Goal: Information Seeking & Learning: Learn about a topic

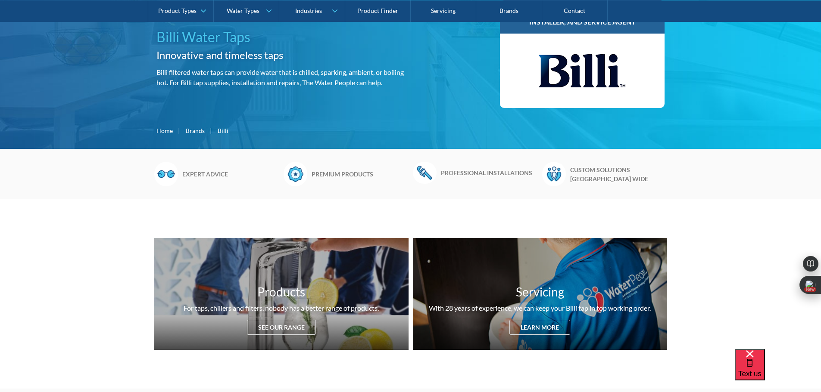
scroll to position [129, 0]
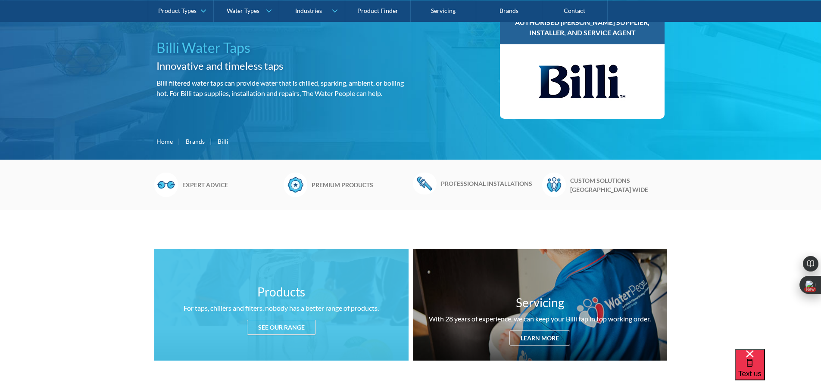
click at [273, 331] on div "See our range" at bounding box center [281, 327] width 69 height 15
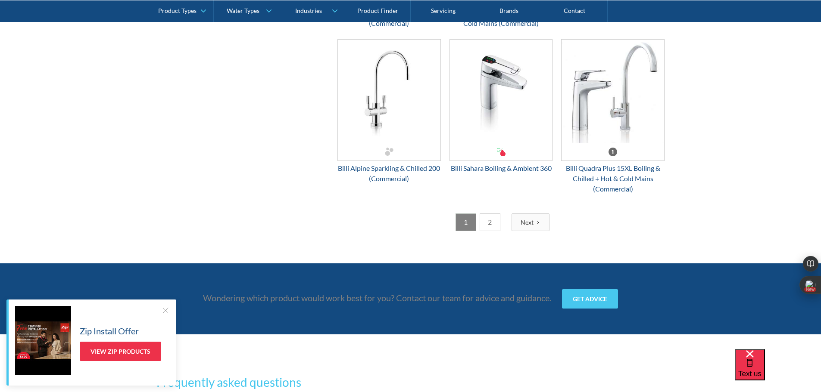
scroll to position [2258, 0]
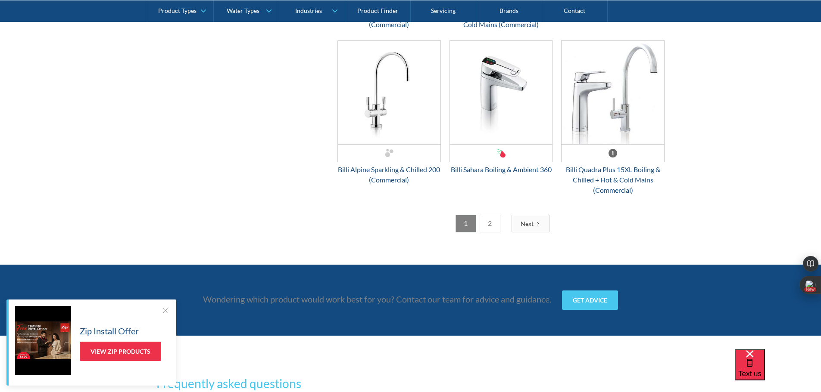
click at [529, 222] on div "Next" at bounding box center [526, 223] width 13 height 9
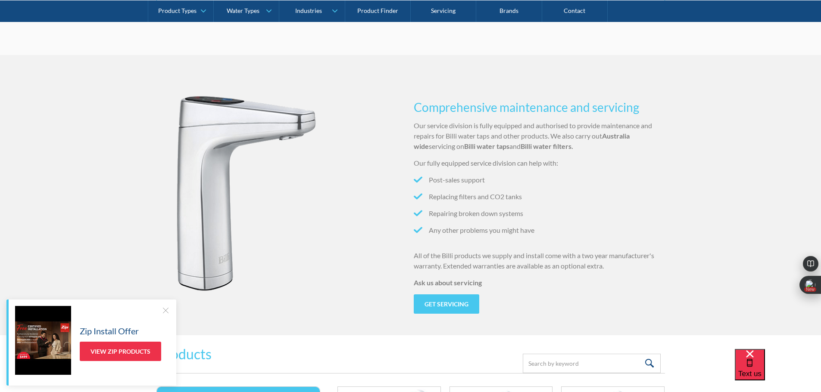
scroll to position [1103, 0]
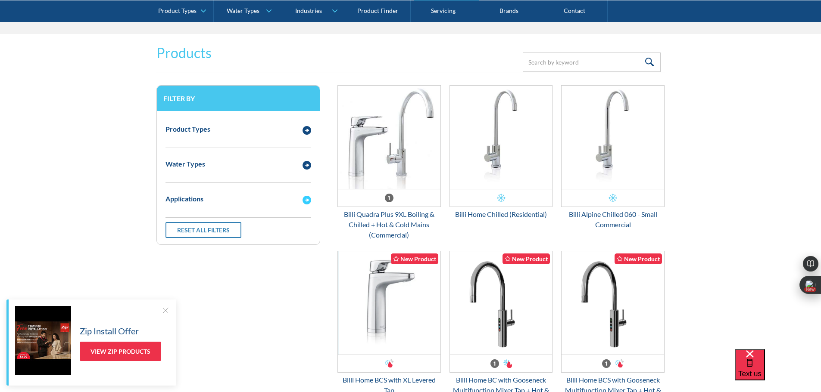
click at [260, 201] on div "Applications" at bounding box center [229, 199] width 137 height 11
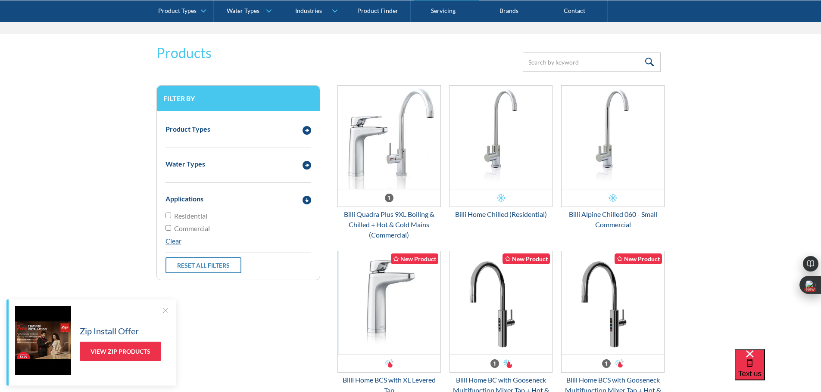
click at [168, 218] on input "Commercial" at bounding box center [168, 216] width 6 height 6
checkbox input "true"
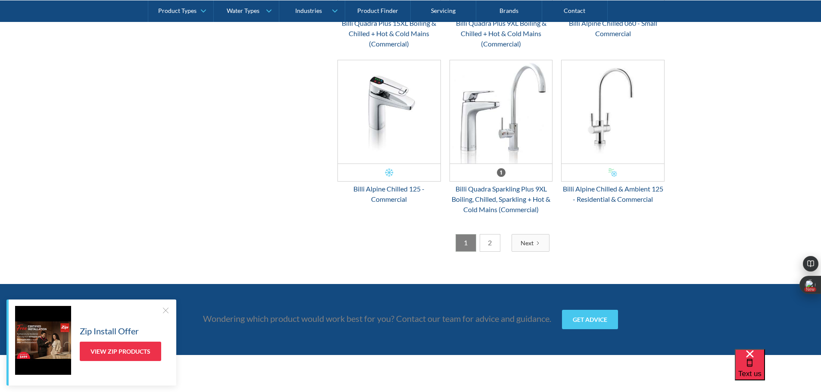
scroll to position [2137, 0]
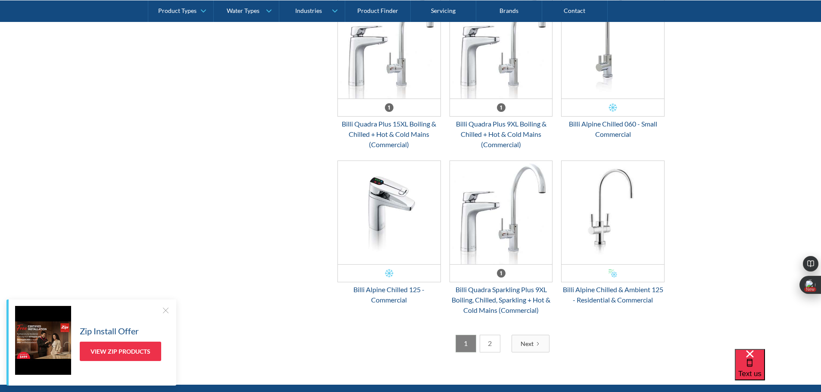
click at [482, 347] on link "2" at bounding box center [490, 344] width 21 height 18
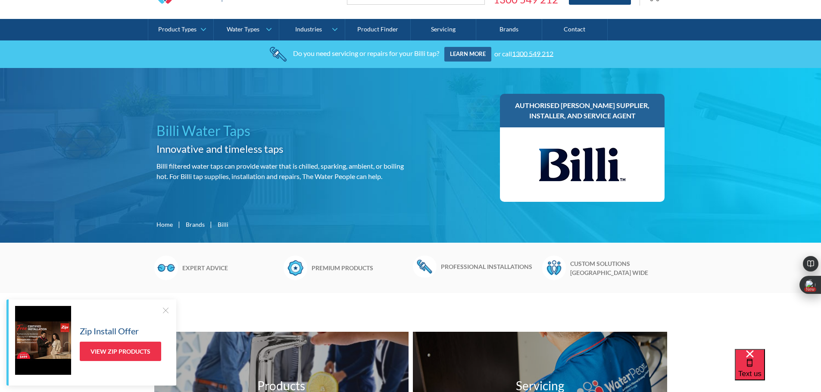
scroll to position [25, 0]
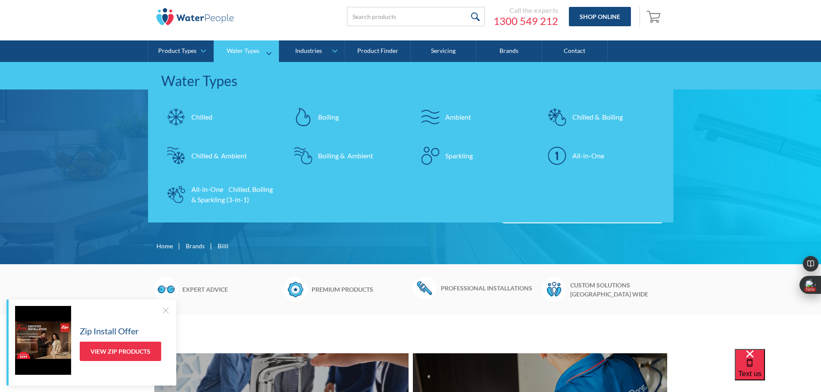
click at [202, 118] on div "Chilled" at bounding box center [201, 117] width 21 height 10
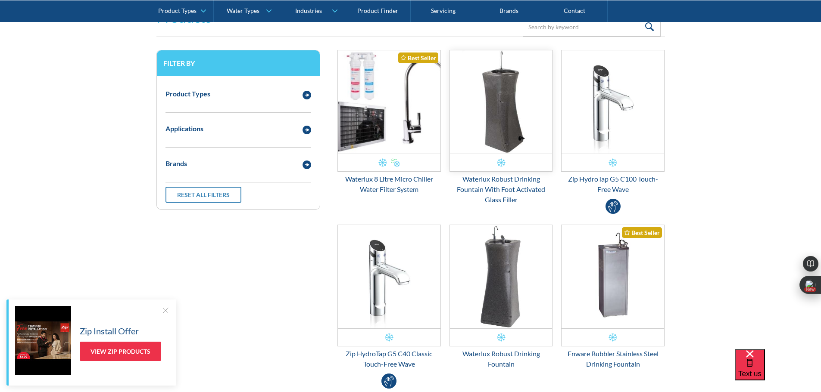
scroll to position [86, 0]
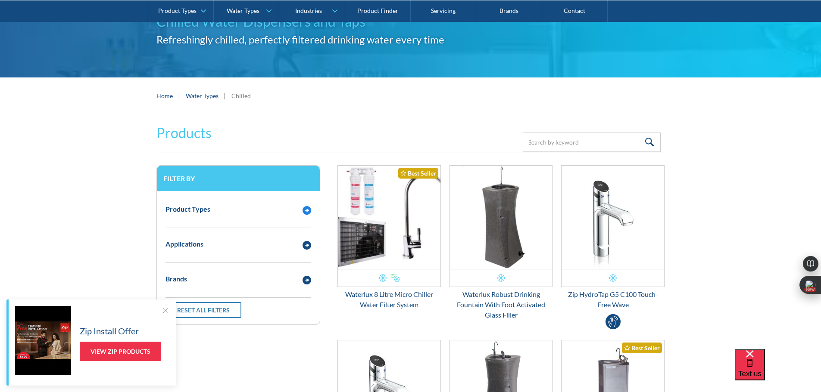
click at [230, 212] on div "Product Types" at bounding box center [229, 209] width 137 height 11
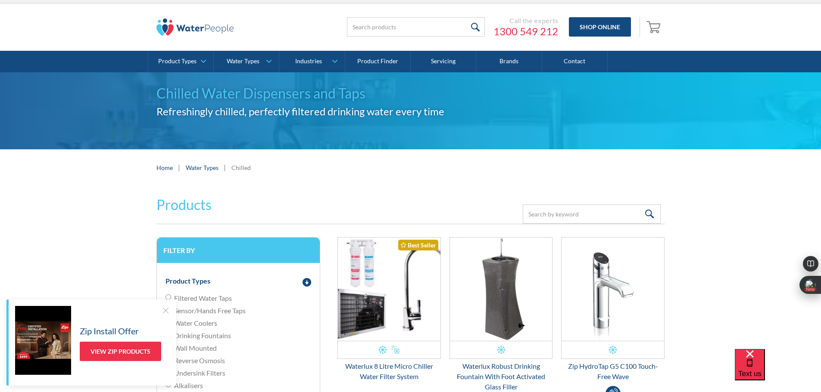
scroll to position [0, 0]
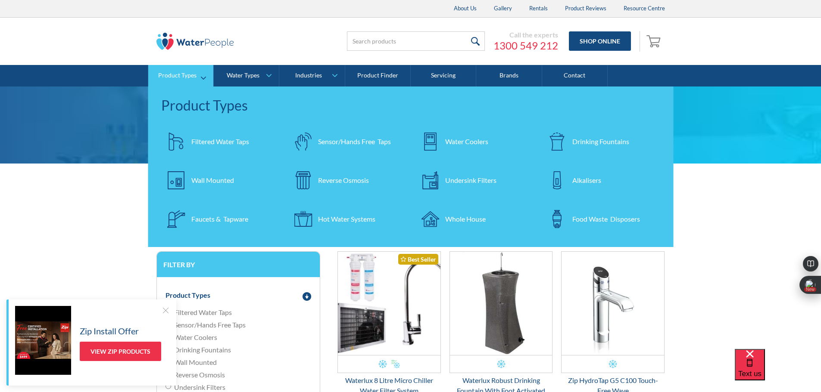
click at [593, 141] on div "Drinking Fountains" at bounding box center [600, 142] width 57 height 10
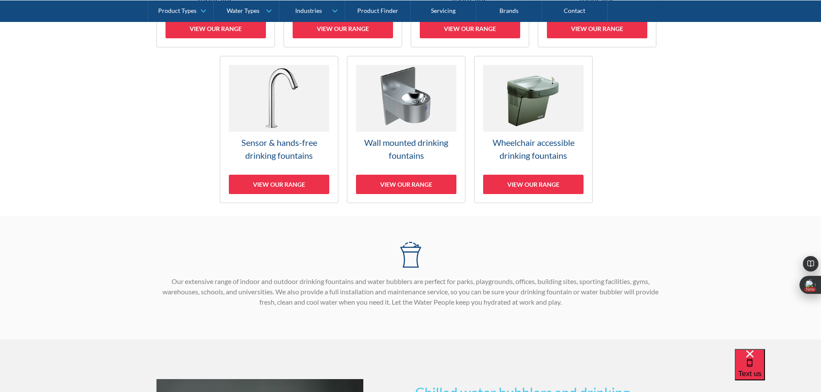
scroll to position [259, 0]
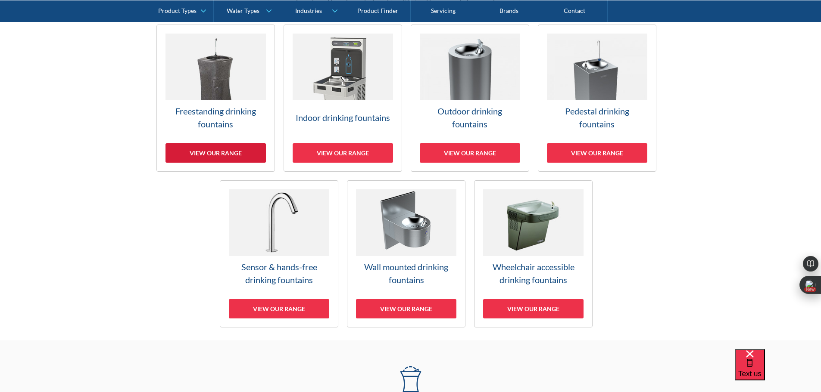
click at [228, 156] on div "View our range" at bounding box center [215, 152] width 100 height 19
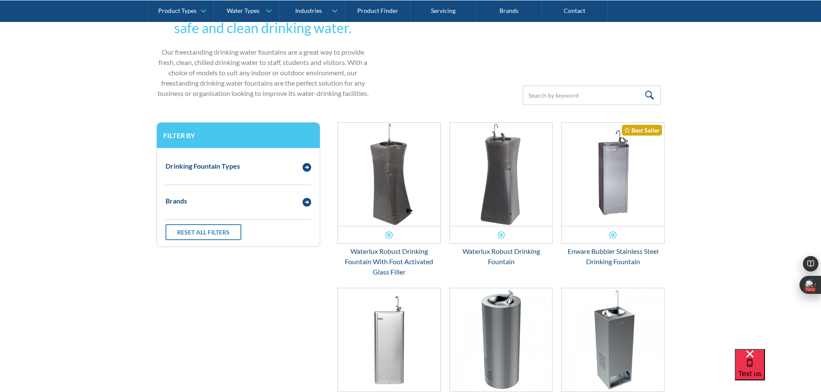
scroll to position [50, 0]
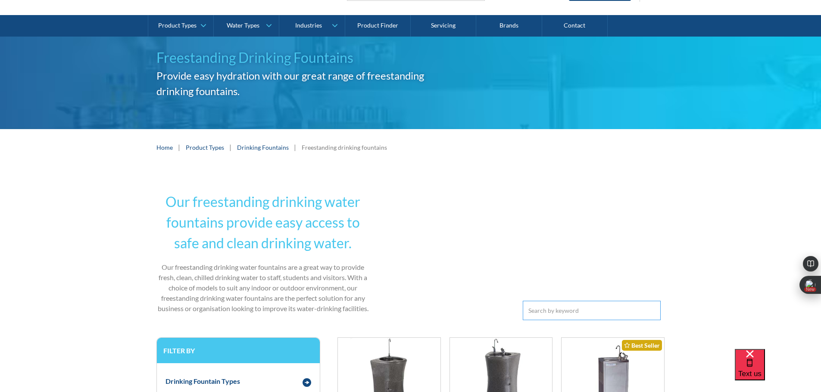
click at [545, 308] on input "Email Form 3" at bounding box center [592, 310] width 138 height 19
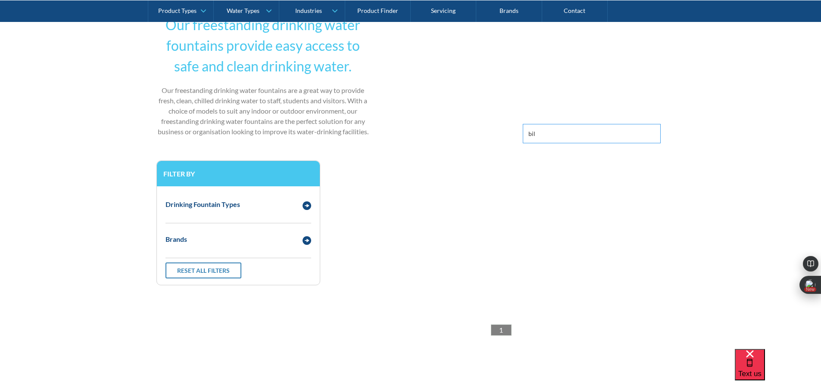
scroll to position [233, 0]
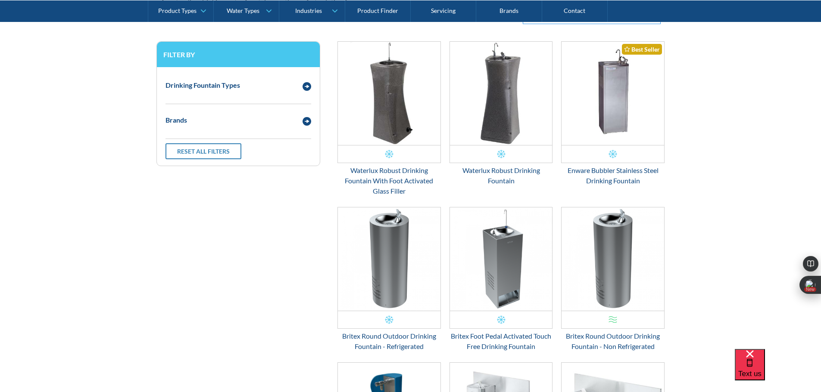
scroll to position [362, 0]
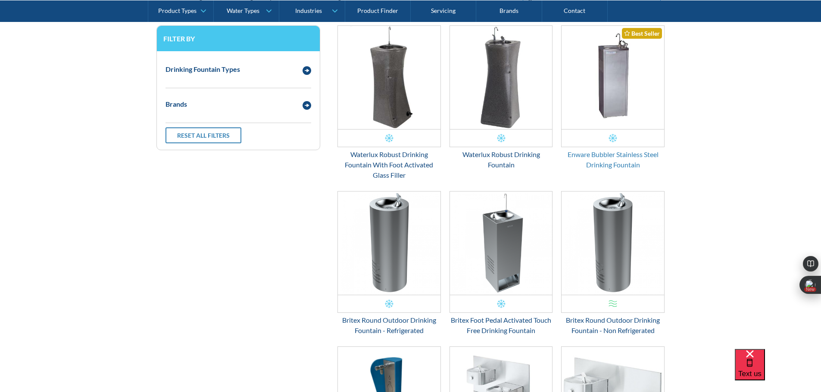
type input "b"
click at [610, 154] on div "Enware Bubbler Stainless Steel Drinking Fountain" at bounding box center [612, 160] width 103 height 21
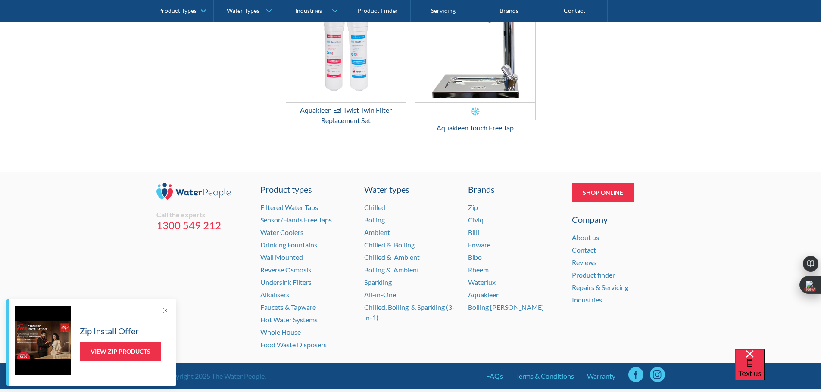
scroll to position [1383, 0]
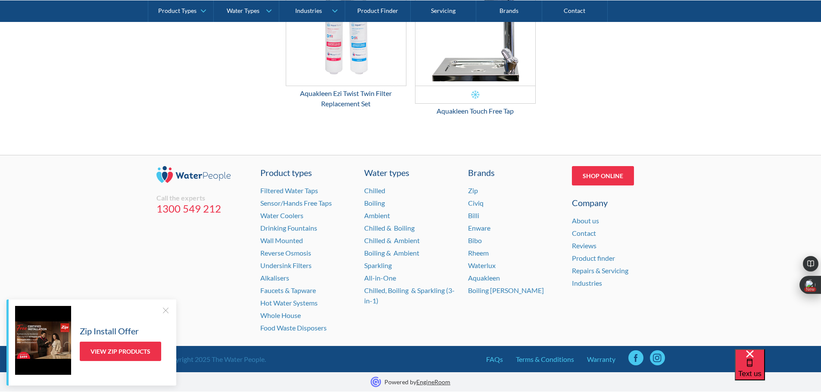
click at [164, 311] on div at bounding box center [165, 310] width 9 height 9
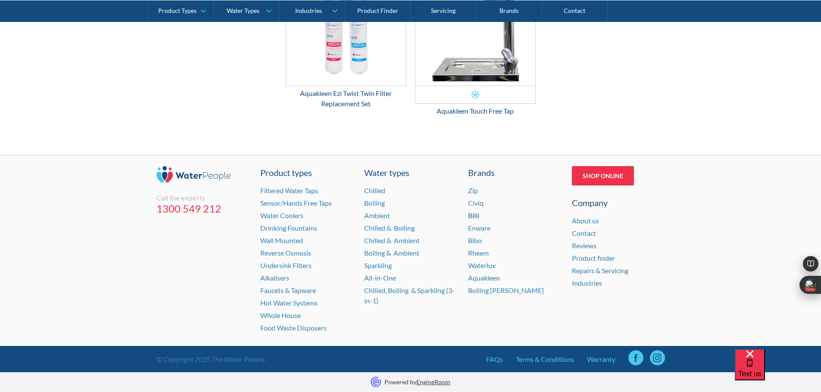
click at [474, 215] on link "Billi" at bounding box center [473, 216] width 11 height 8
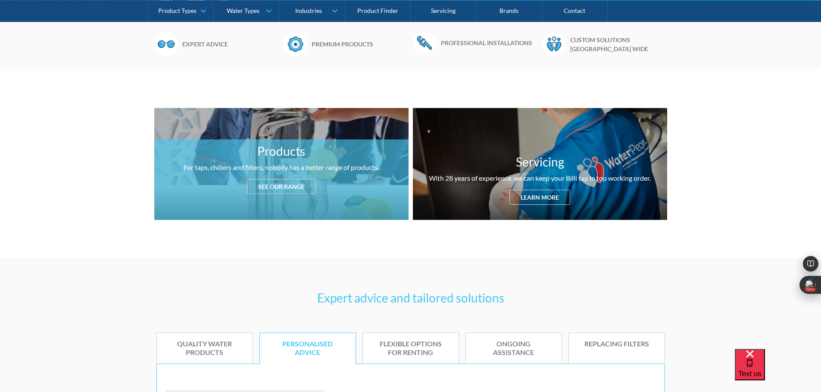
scroll to position [431, 0]
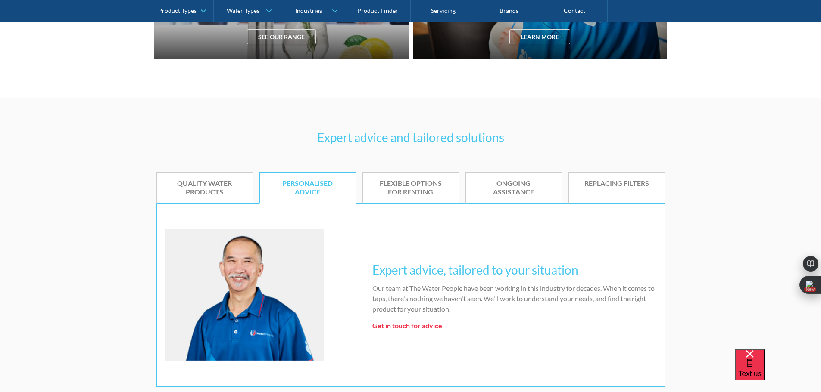
click at [207, 198] on link "Quality water products" at bounding box center [204, 188] width 97 height 32
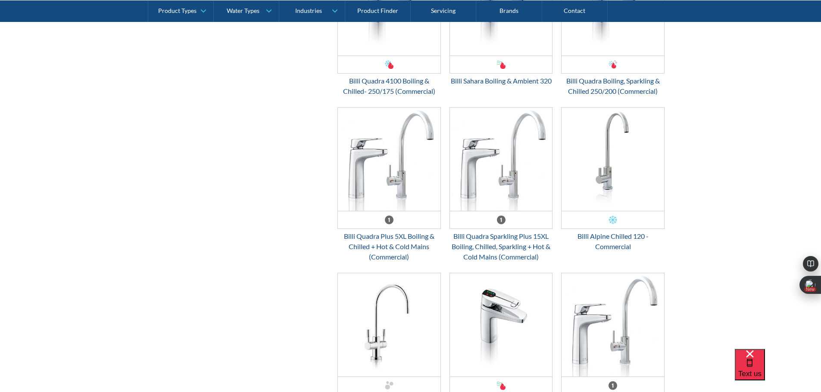
scroll to position [2240, 0]
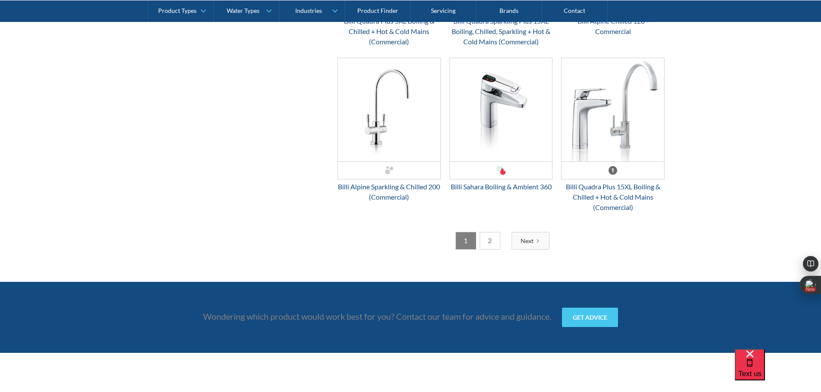
click at [489, 243] on link "2" at bounding box center [490, 241] width 21 height 18
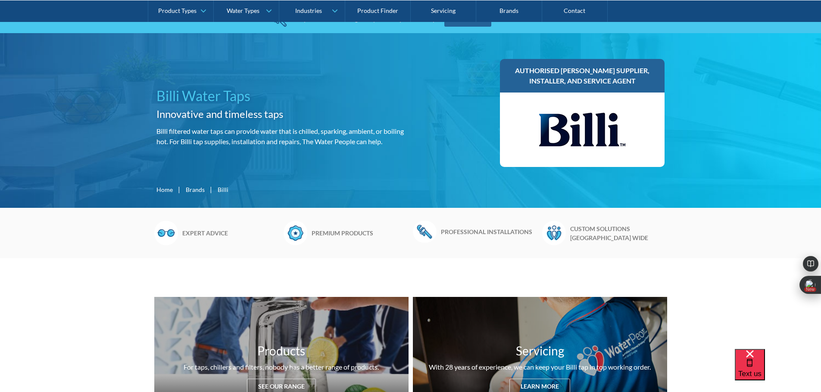
scroll to position [0, 0]
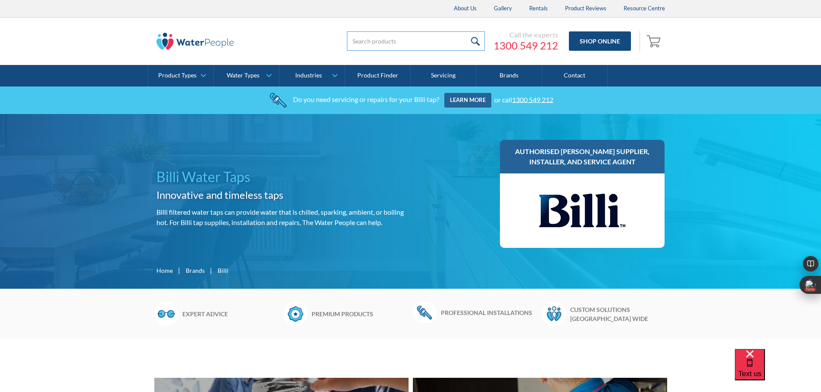
click at [400, 34] on input "search" at bounding box center [416, 40] width 138 height 19
